Goal: Transaction & Acquisition: Purchase product/service

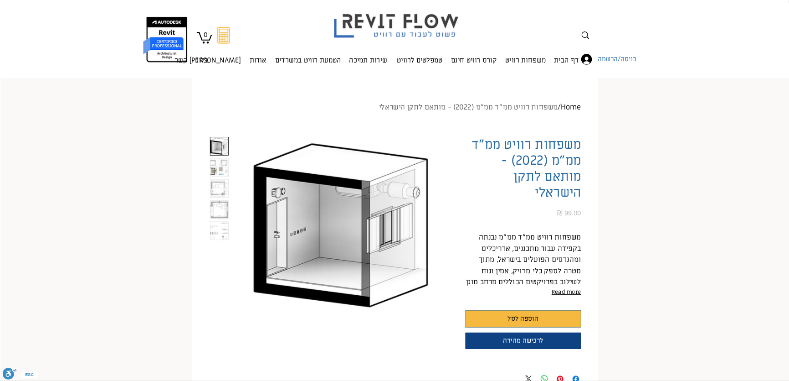
scroll to position [91, 0]
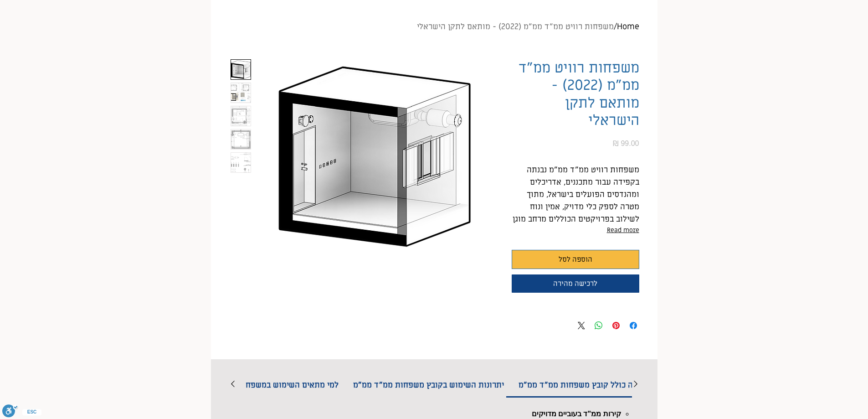
click at [239, 141] on img "4 / 5" at bounding box center [241, 139] width 20 height 20
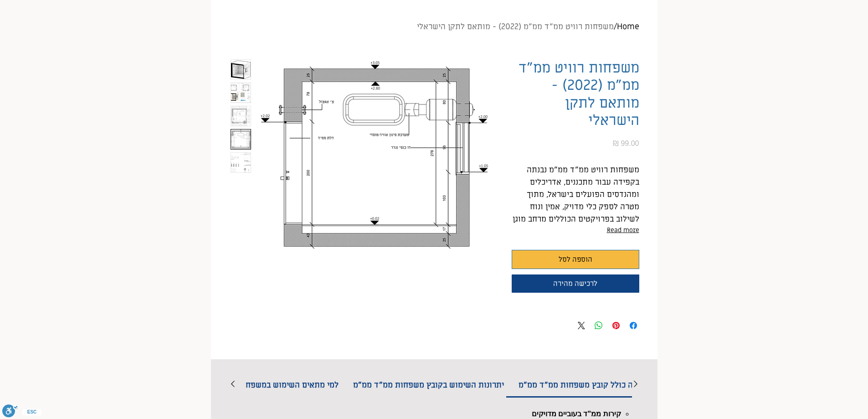
click at [243, 166] on img "5 / 5" at bounding box center [241, 163] width 20 height 20
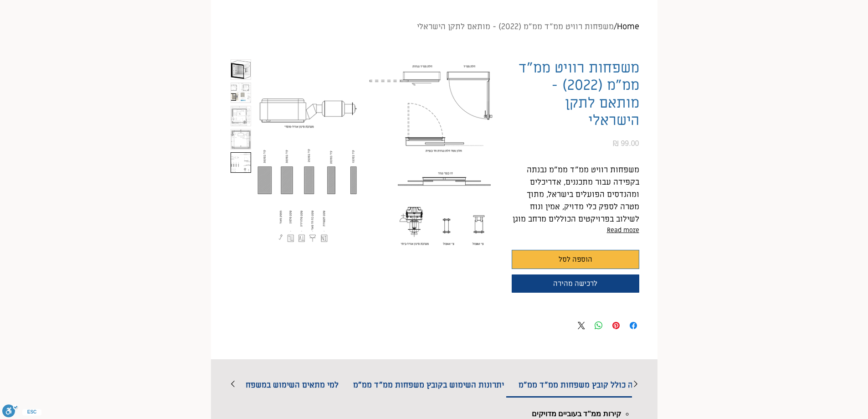
click at [244, 139] on img "4 / 5" at bounding box center [241, 139] width 20 height 20
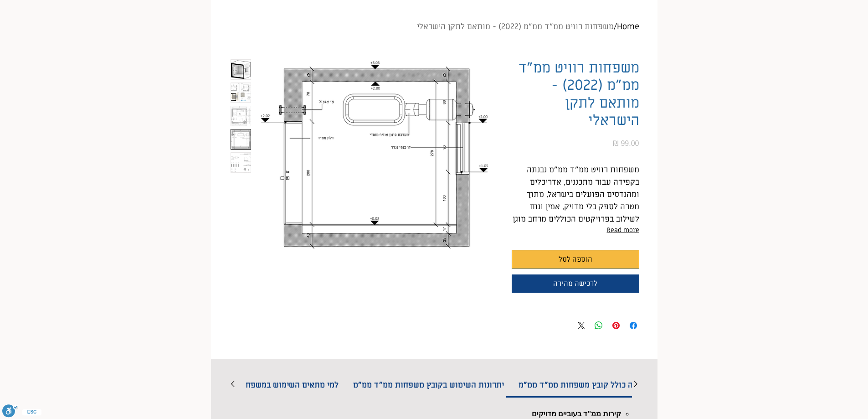
click at [234, 112] on img "3 / 5" at bounding box center [241, 116] width 20 height 20
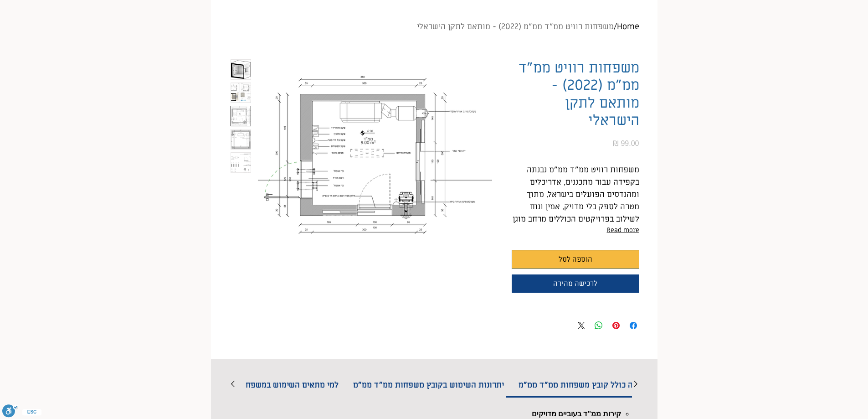
click at [240, 100] on img "2 / 5" at bounding box center [241, 93] width 20 height 20
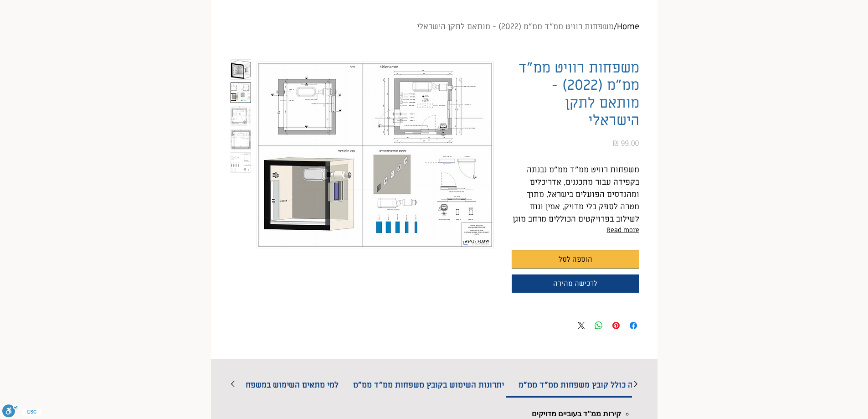
click at [238, 89] on img "2 / 5" at bounding box center [241, 93] width 20 height 20
click at [240, 67] on img "1 / 5" at bounding box center [241, 70] width 20 height 20
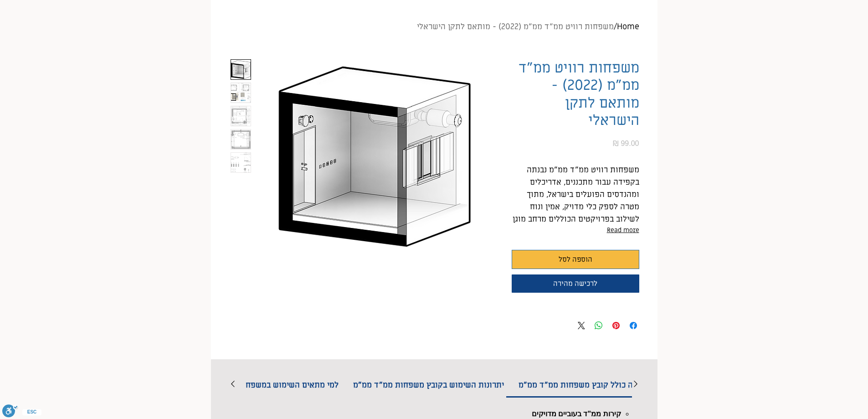
click at [239, 96] on img "2 / 5" at bounding box center [241, 93] width 20 height 20
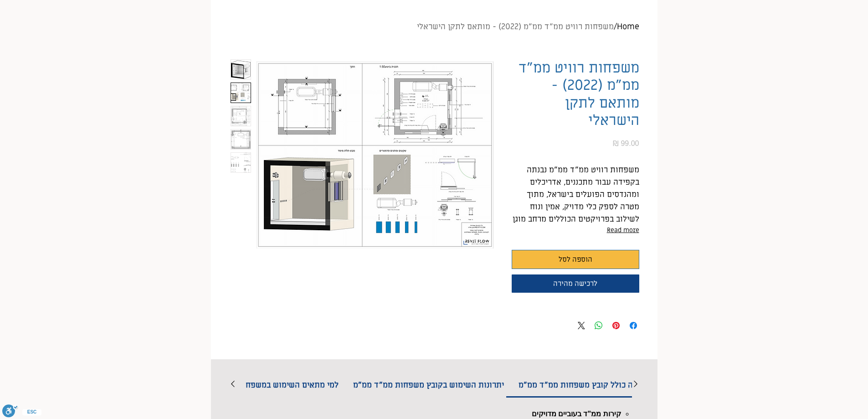
click at [241, 116] on img "3 / 5" at bounding box center [241, 116] width 20 height 20
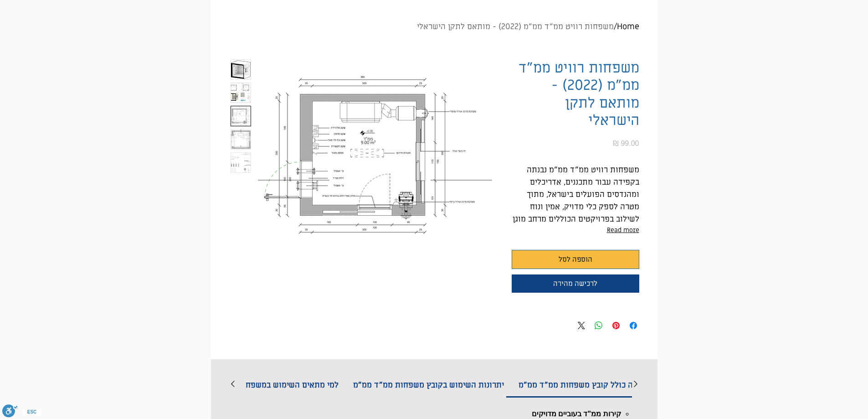
click at [427, 218] on img "main content" at bounding box center [375, 154] width 237 height 191
click at [344, 152] on img "main content" at bounding box center [375, 154] width 237 height 191
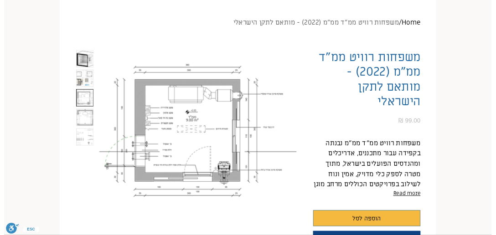
scroll to position [0, 58]
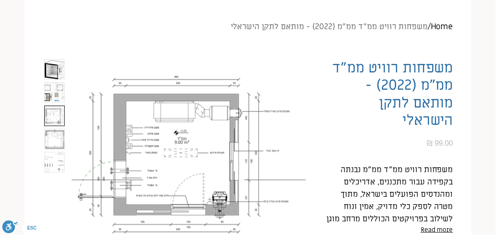
drag, startPoint x: 57, startPoint y: 119, endPoint x: 55, endPoint y: 110, distance: 9.3
click at [57, 119] on img "3 / 5" at bounding box center [55, 116] width 20 height 20
click at [53, 95] on img "2 / 5" at bounding box center [55, 93] width 20 height 20
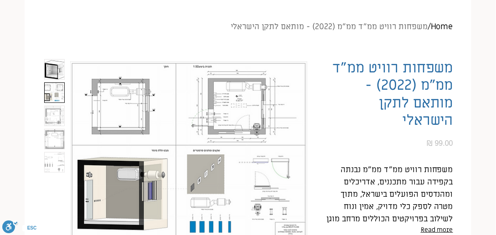
click at [52, 121] on img "3 / 5" at bounding box center [55, 116] width 20 height 20
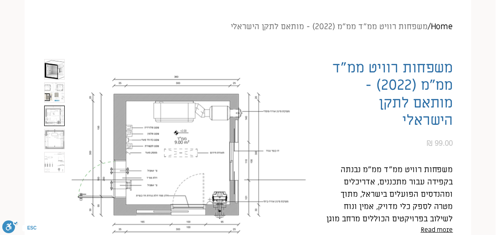
click at [48, 143] on img "4 / 5" at bounding box center [55, 139] width 20 height 20
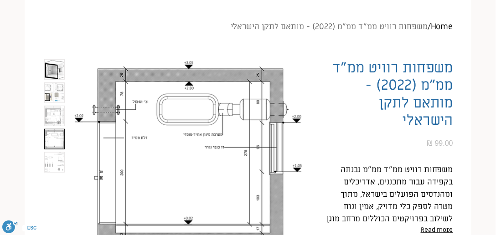
click at [48, 158] on img "5 / 5" at bounding box center [55, 163] width 20 height 20
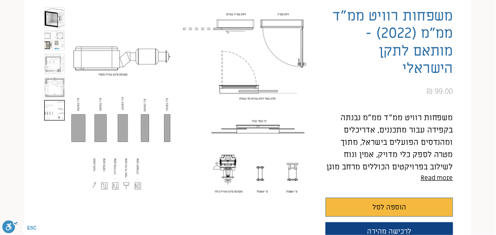
scroll to position [117, 0]
